Goal: Information Seeking & Learning: Learn about a topic

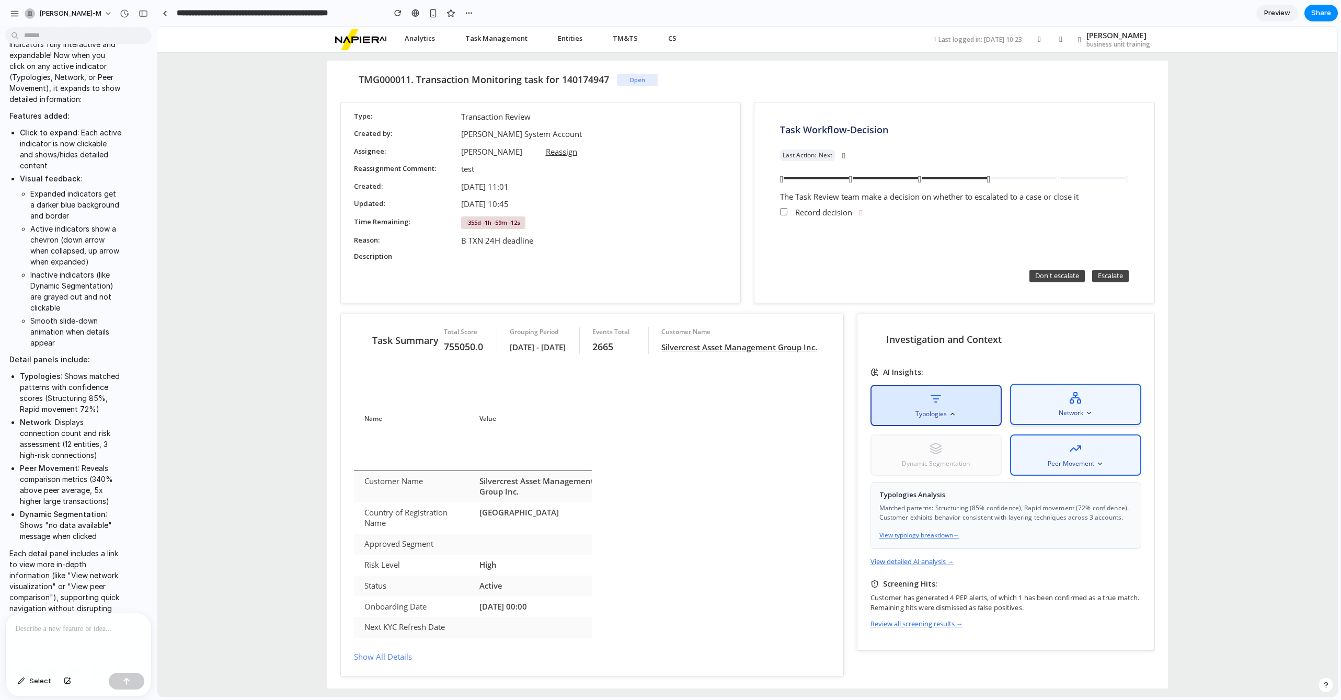
scroll to position [0, 115]
click at [1054, 406] on div "Network" at bounding box center [1075, 404] width 131 height 41
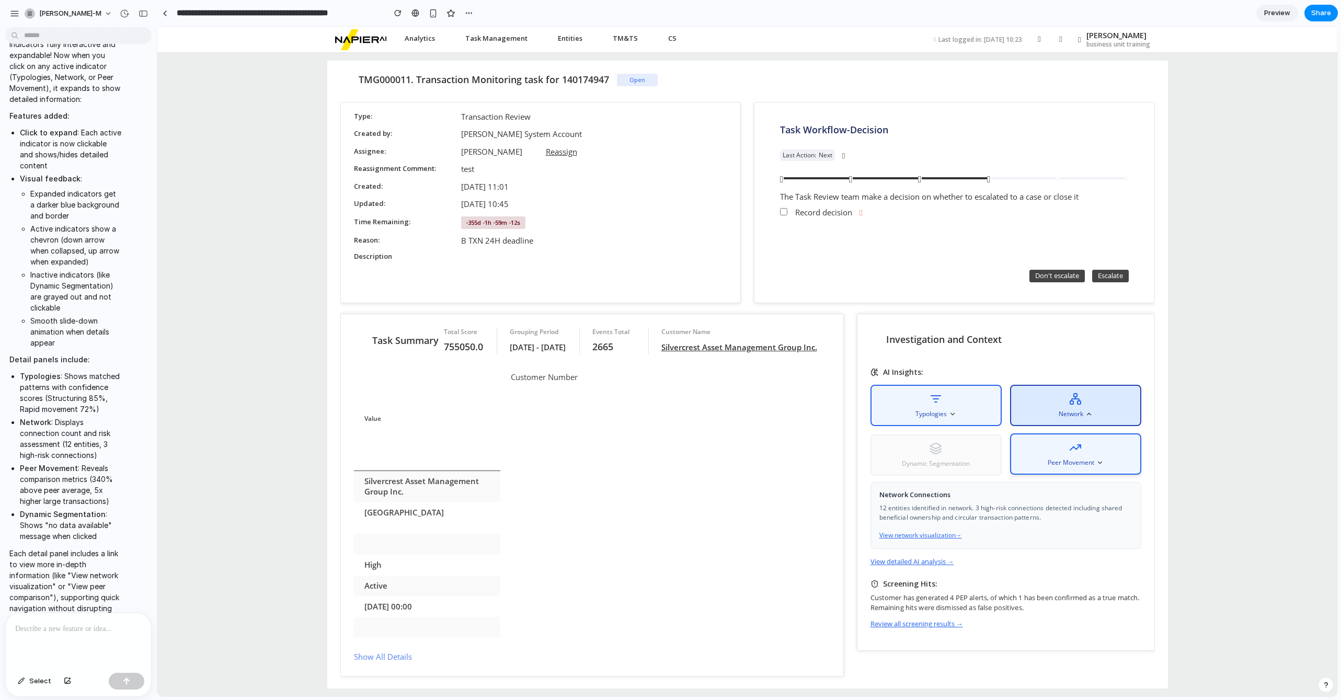
click at [1071, 458] on span "Peer Movement" at bounding box center [1071, 462] width 47 height 9
click at [1028, 511] on p "Transaction volume 340% above peer average. Frequency of large transactions (>$…" at bounding box center [1005, 512] width 253 height 19
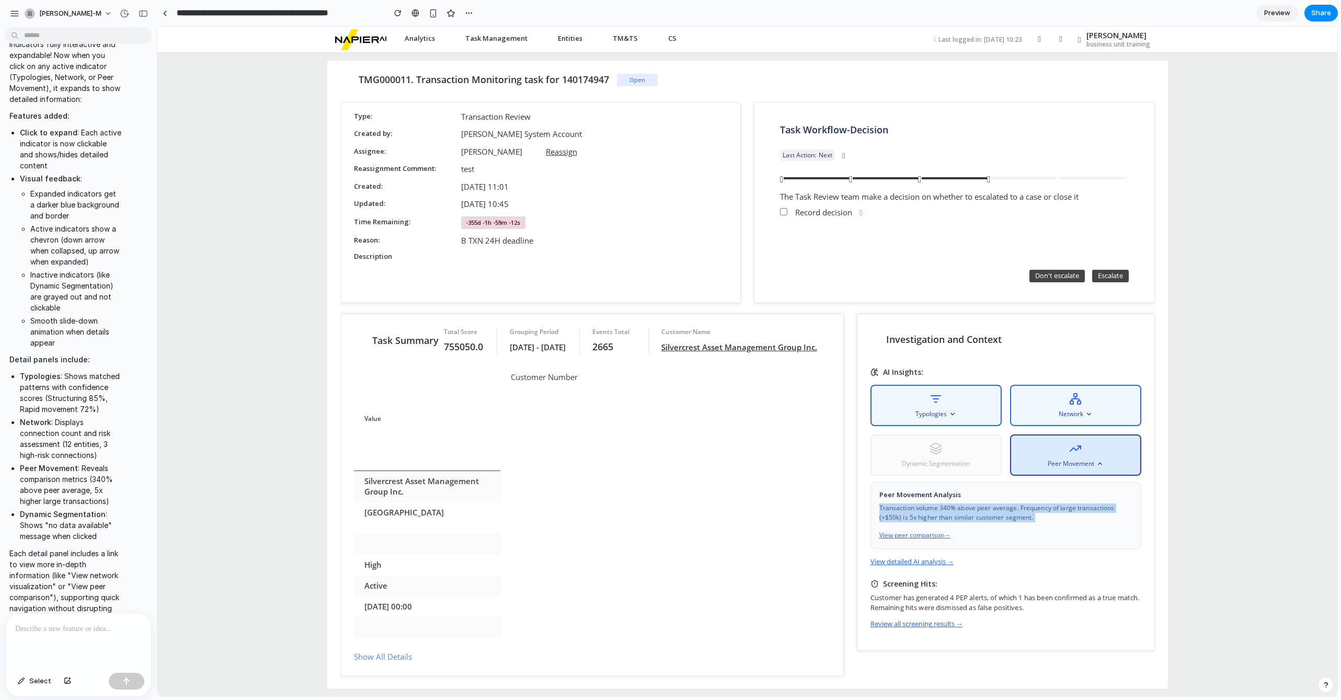
click at [1028, 511] on p "Transaction volume 340% above peer average. Frequency of large transactions (>$…" at bounding box center [1005, 512] width 253 height 19
copy p "Transaction volume 340% above peer average. Frequency of large transactions (>$…"
click at [945, 459] on span "Dynamic Segmentation" at bounding box center [936, 463] width 68 height 9
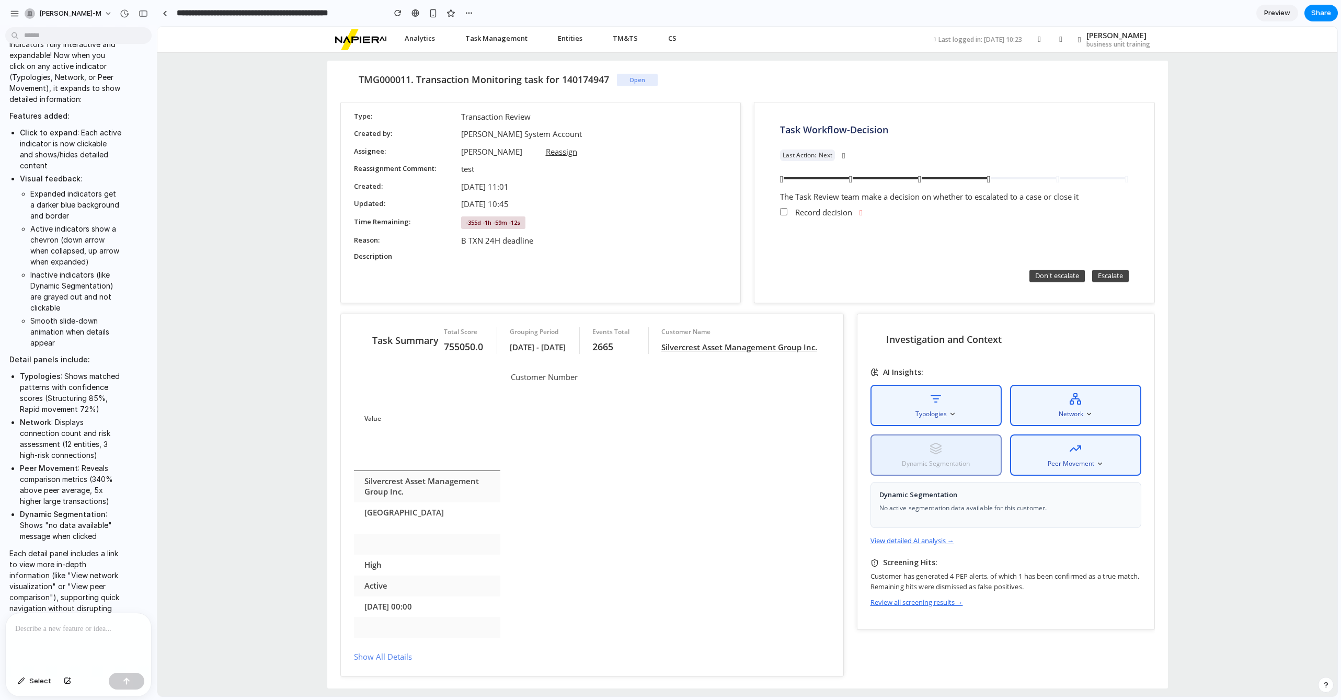
click at [971, 505] on p "No active segmentation data available for this customer." at bounding box center [1005, 507] width 253 height 9
copy p "No active segmentation data available for this customer."
